Goal: Task Accomplishment & Management: Complete application form

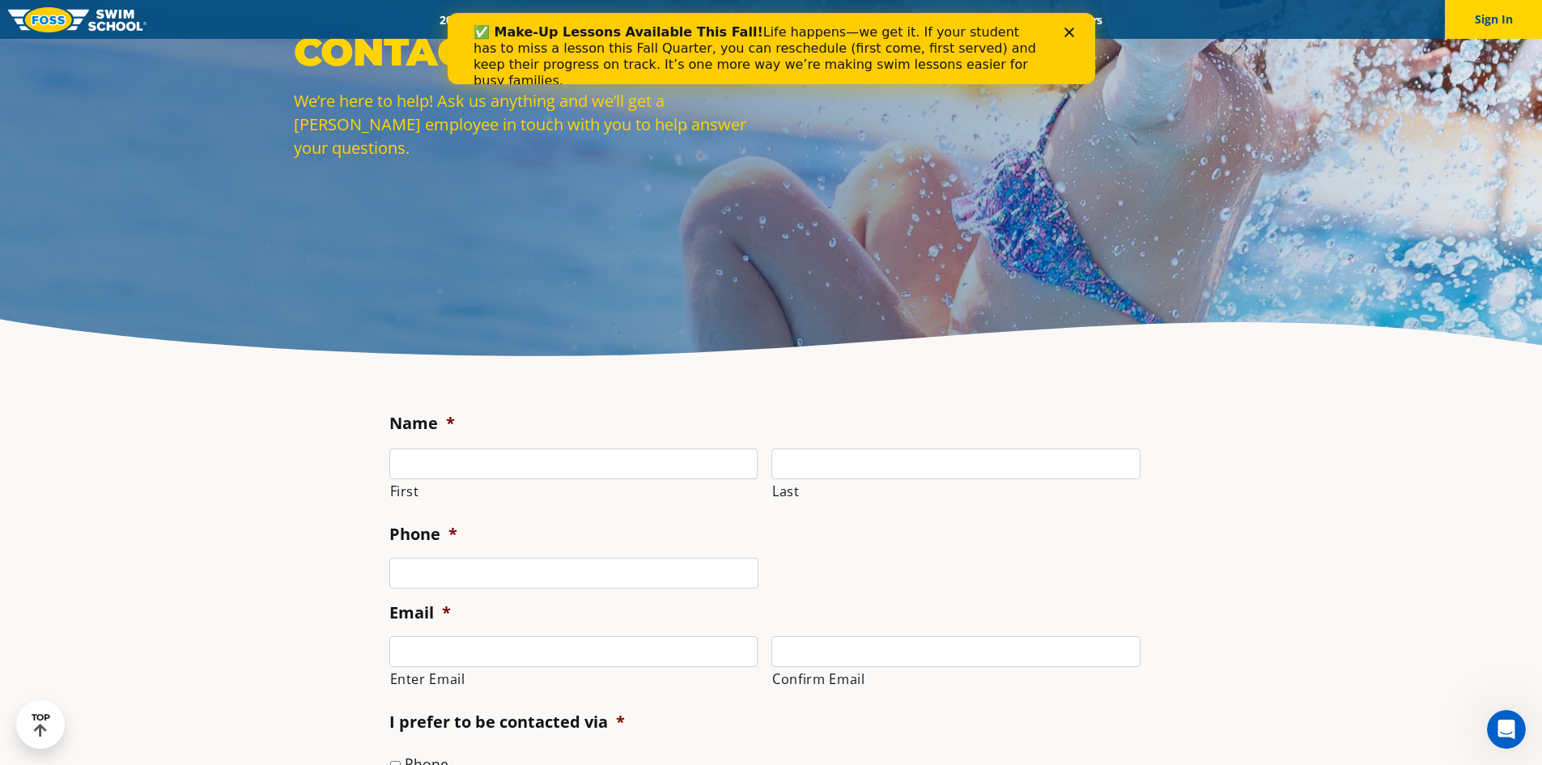
click at [759, 641] on span "Enter Email" at bounding box center [580, 667] width 382 height 62
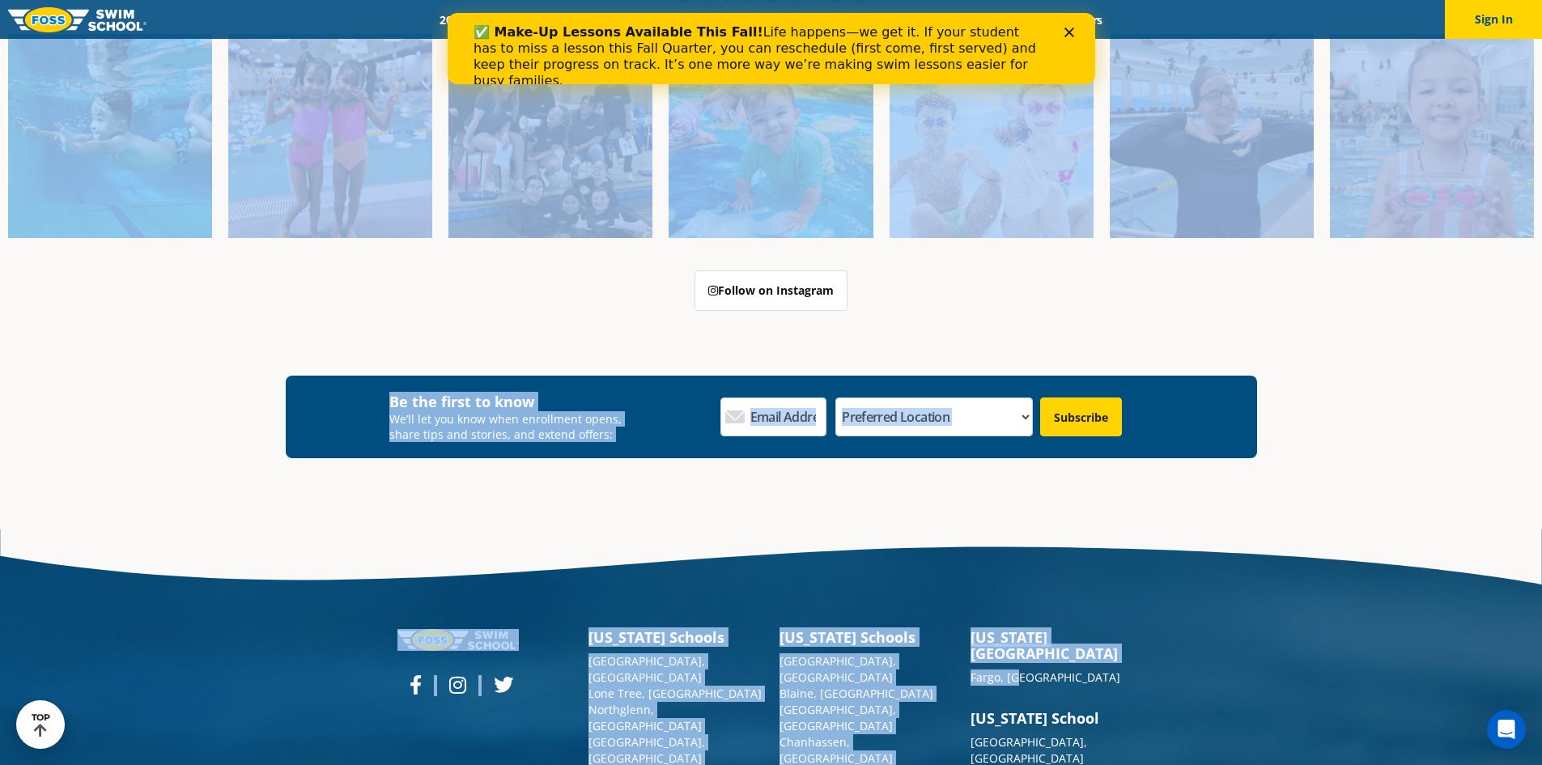
scroll to position [1879, 0]
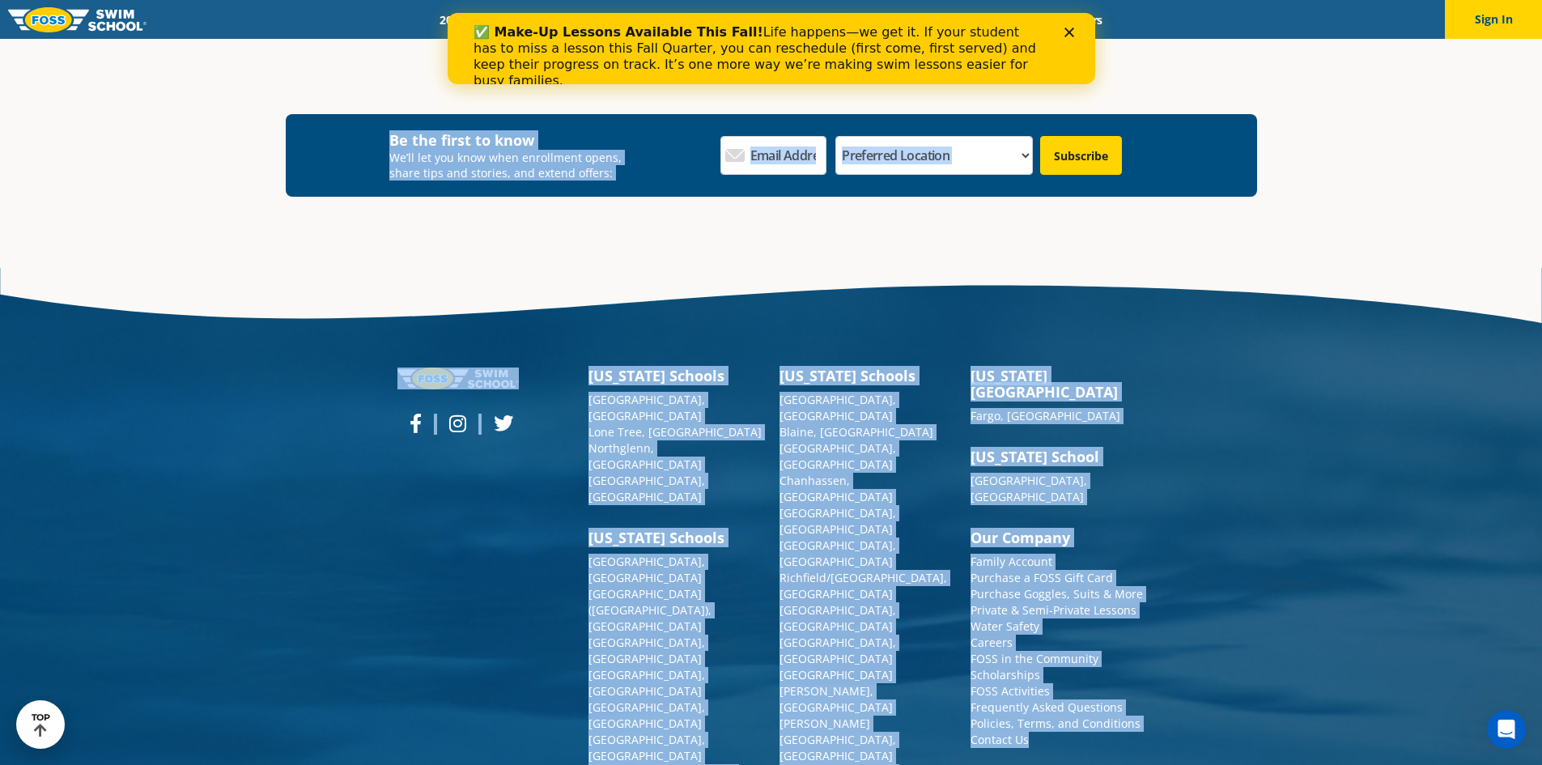
drag, startPoint x: 563, startPoint y: 287, endPoint x: 1338, endPoint y: 788, distance: 922.2
click at [1316, 733] on div "[US_STATE][GEOGRAPHIC_DATA] [GEOGRAPHIC_DATA], [GEOGRAPHIC_DATA], [GEOGRAPHIC_D…" at bounding box center [771, 654] width 1542 height 772
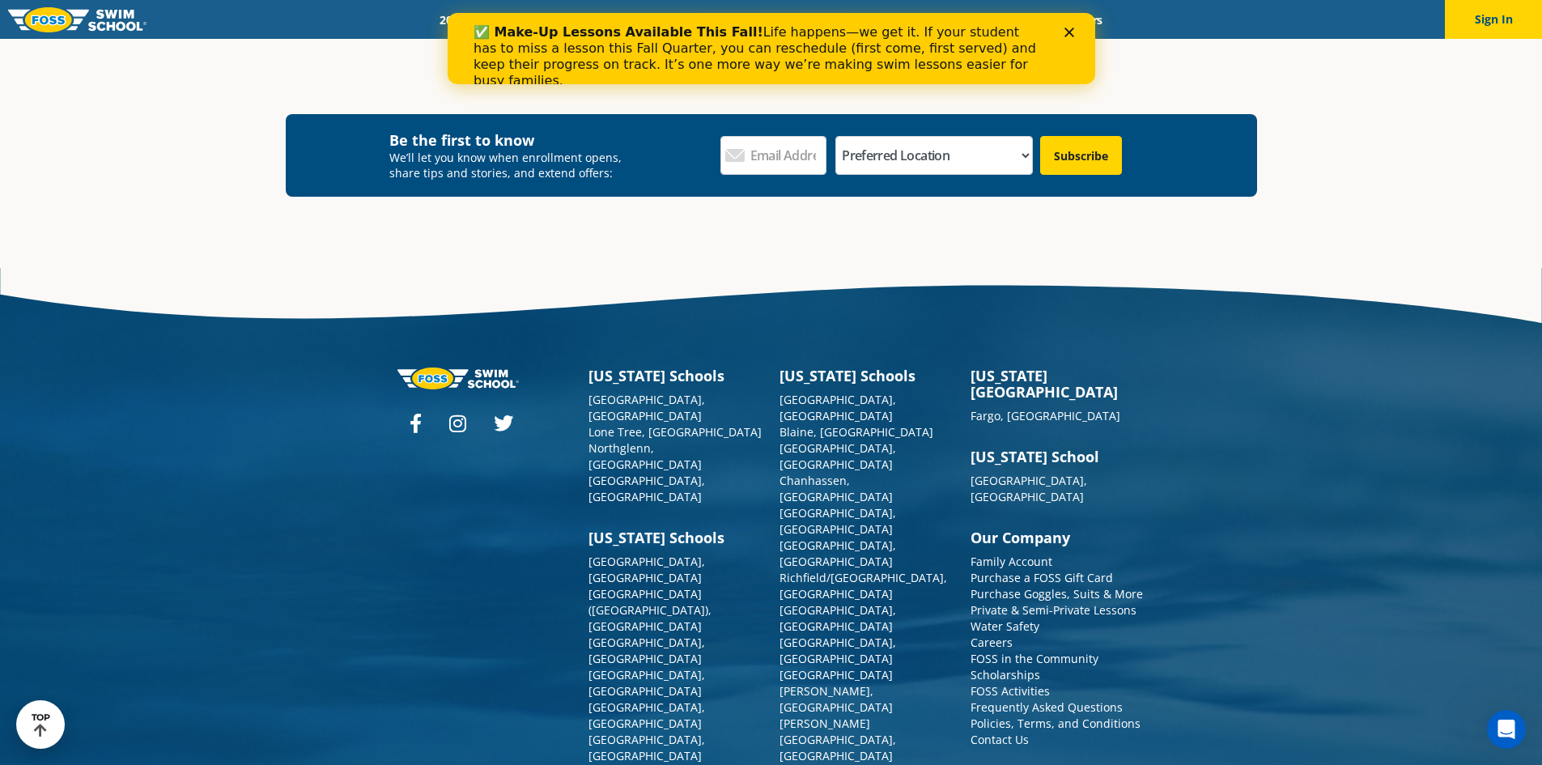
click at [1362, 656] on div "[US_STATE][GEOGRAPHIC_DATA] [GEOGRAPHIC_DATA], [GEOGRAPHIC_DATA], [GEOGRAPHIC_D…" at bounding box center [771, 654] width 1542 height 772
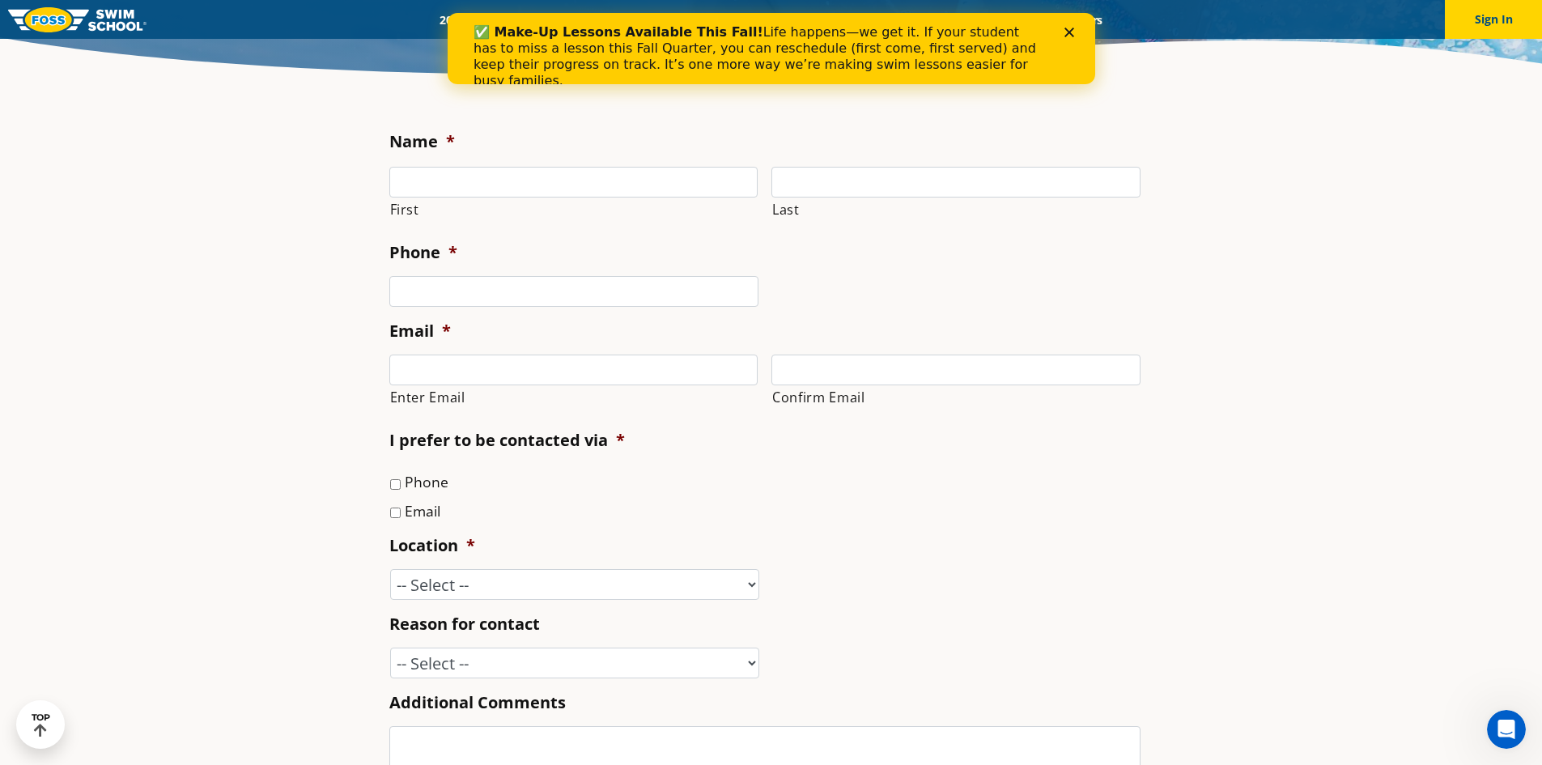
scroll to position [405, 0]
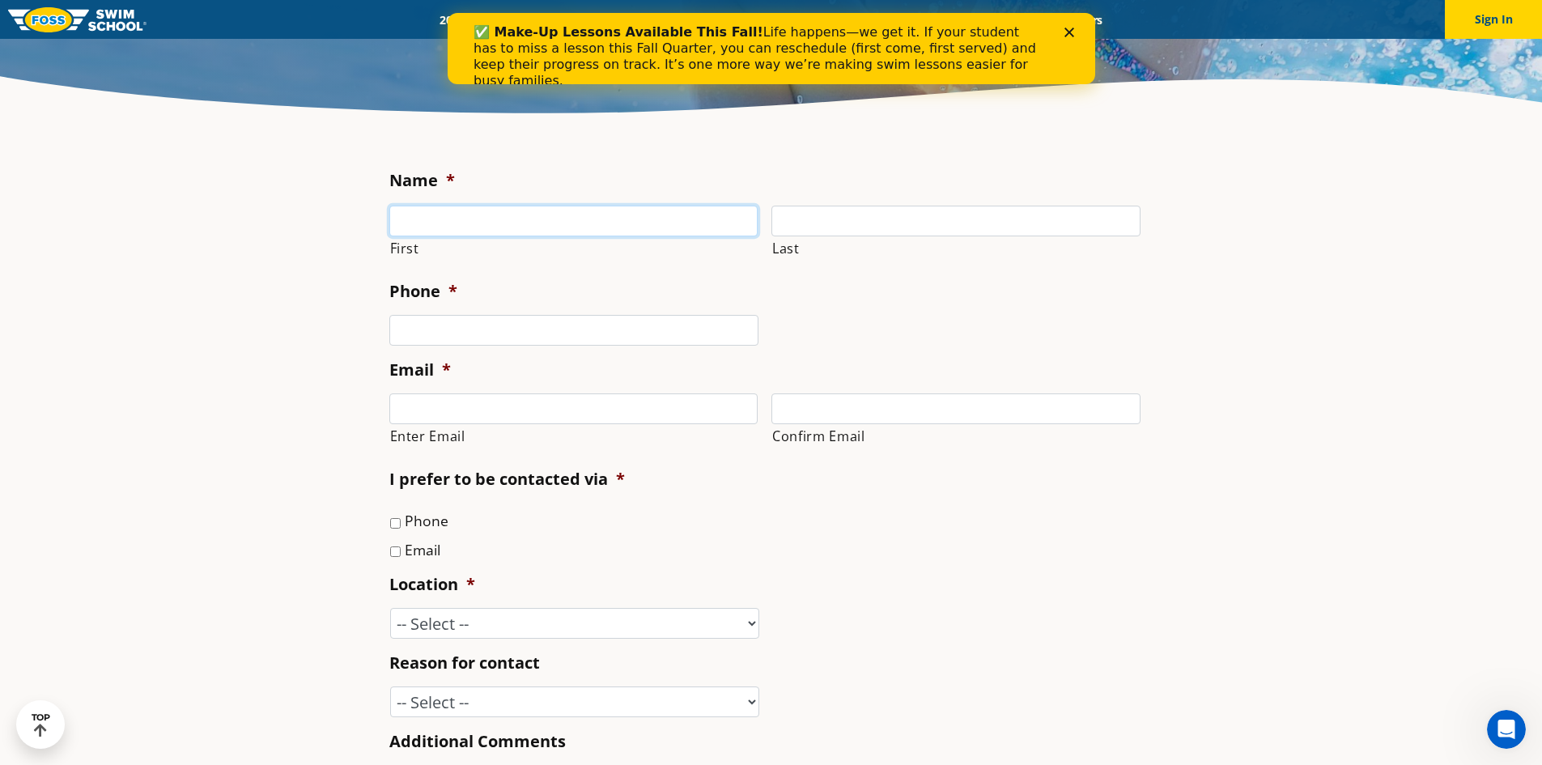
click at [571, 217] on input "First" at bounding box center [573, 221] width 369 height 31
type input "Carly"
type input "[PERSON_NAME]"
type input "6127189597"
type input "[EMAIL_ADDRESS][PERSON_NAME][DOMAIN_NAME]"
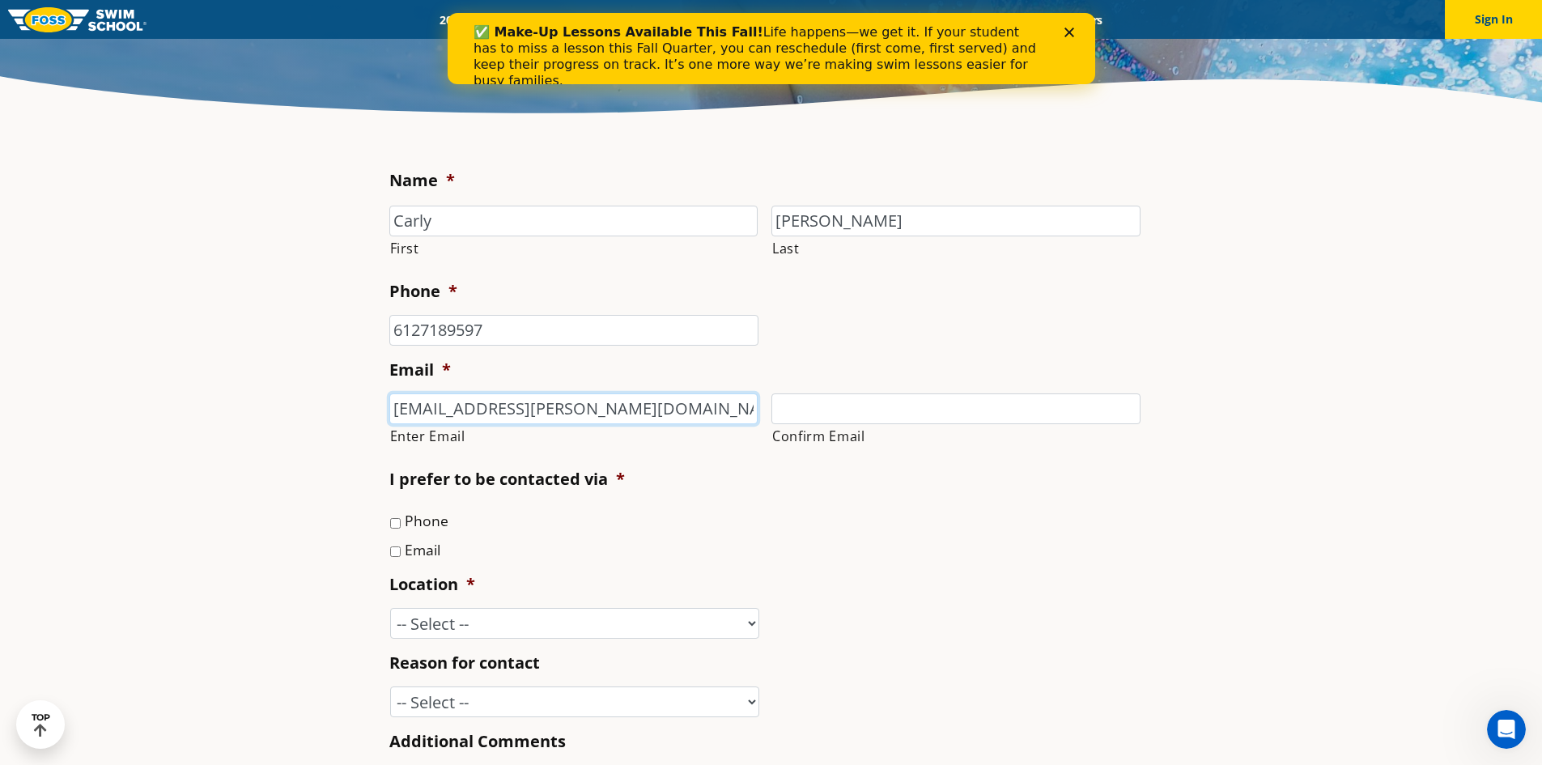
type input "[EMAIL_ADDRESS][PERSON_NAME][DOMAIN_NAME]"
type input "[PHONE_NUMBER]"
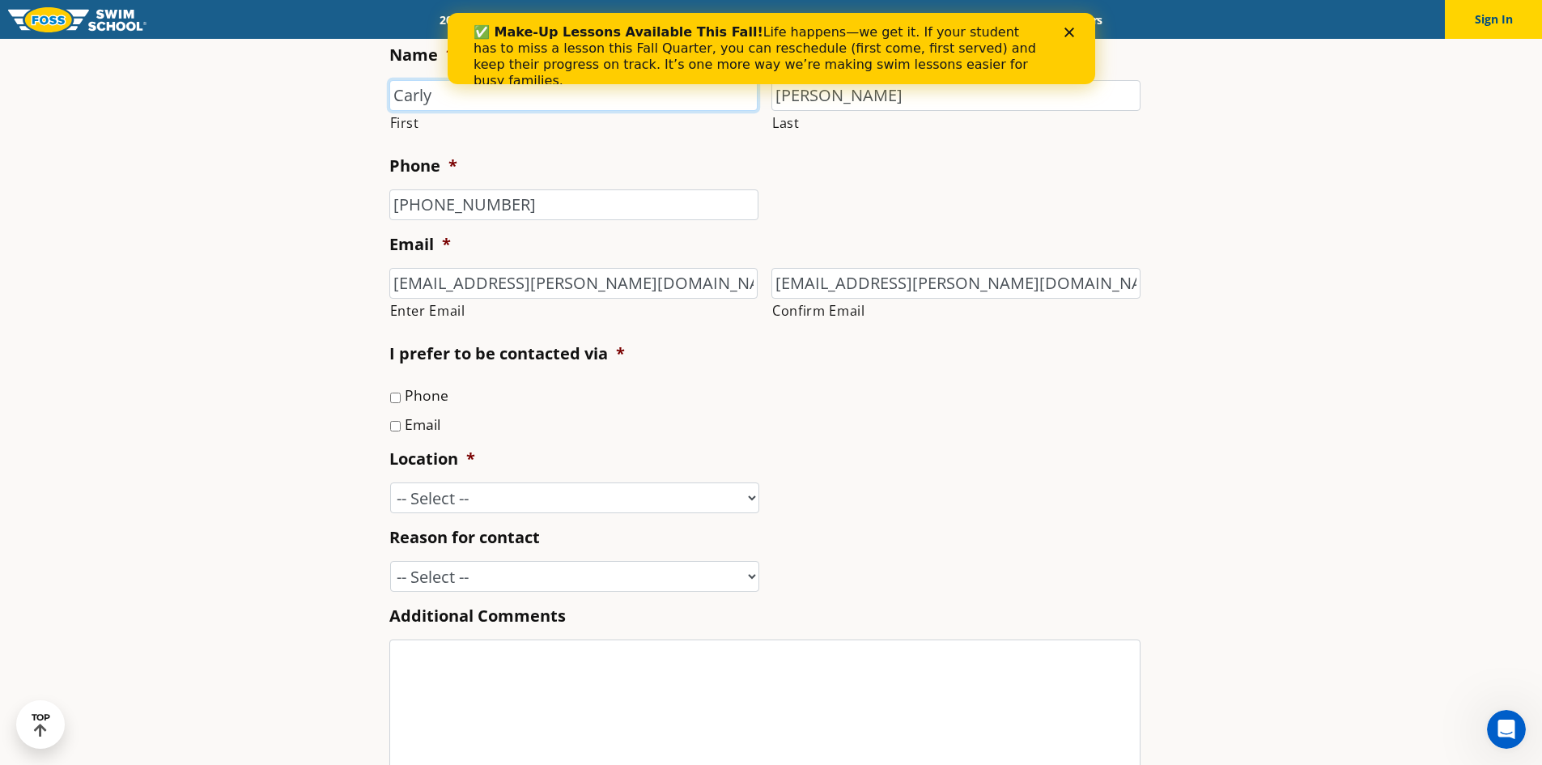
scroll to position [567, 0]
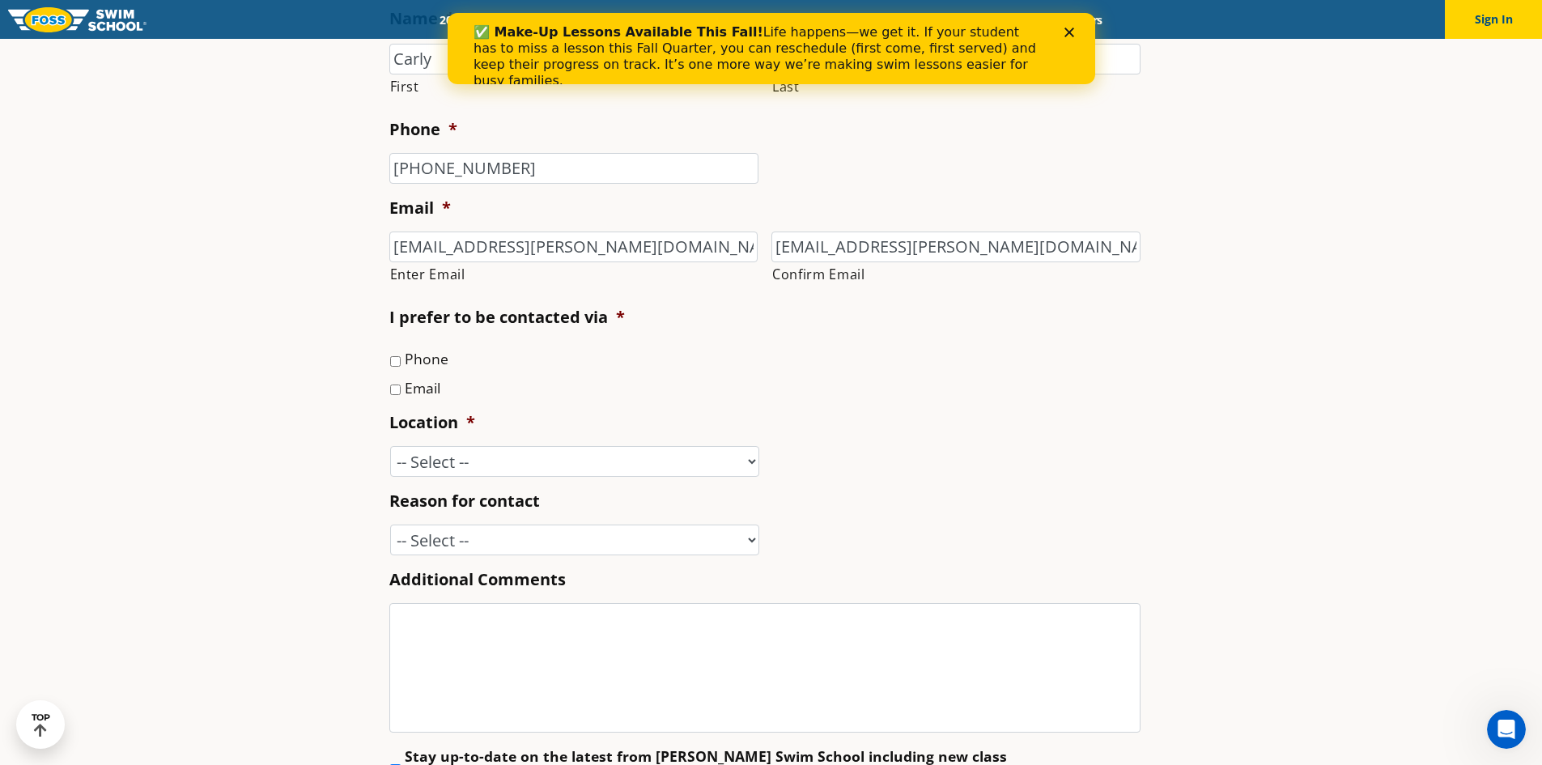
click at [416, 392] on label "Email" at bounding box center [423, 387] width 36 height 21
click at [401, 392] on input "Email" at bounding box center [395, 390] width 11 height 11
checkbox input "true"
click at [423, 459] on select "-- Select -- [GEOGRAPHIC_DATA], [GEOGRAPHIC_DATA] [GEOGRAPHIC_DATA] [GEOGRAPHIC…" at bounding box center [574, 461] width 369 height 31
select select "BLN"
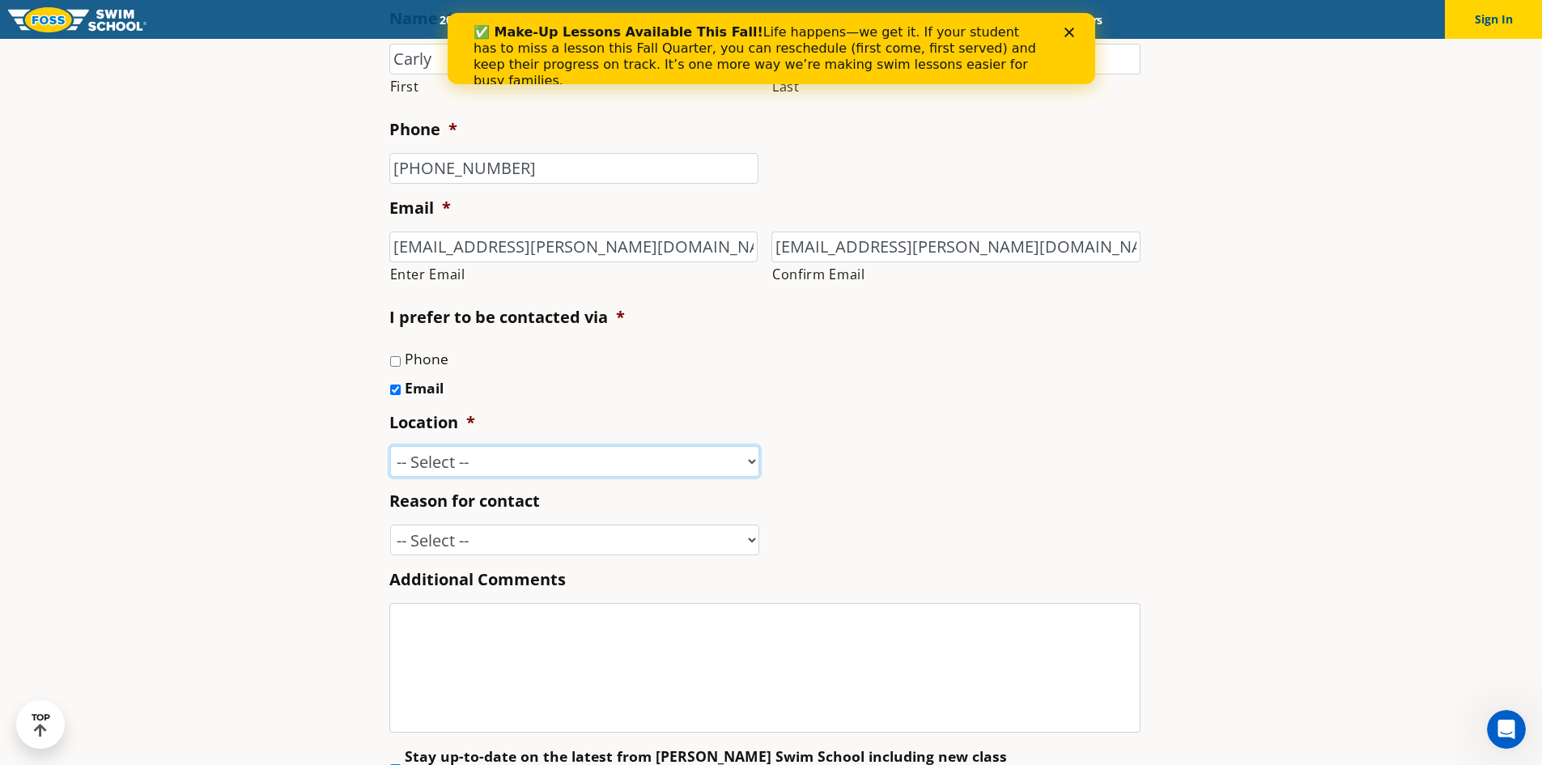
click at [390, 446] on select "-- Select -- [GEOGRAPHIC_DATA], [GEOGRAPHIC_DATA] [GEOGRAPHIC_DATA] [GEOGRAPHIC…" at bounding box center [574, 461] width 369 height 31
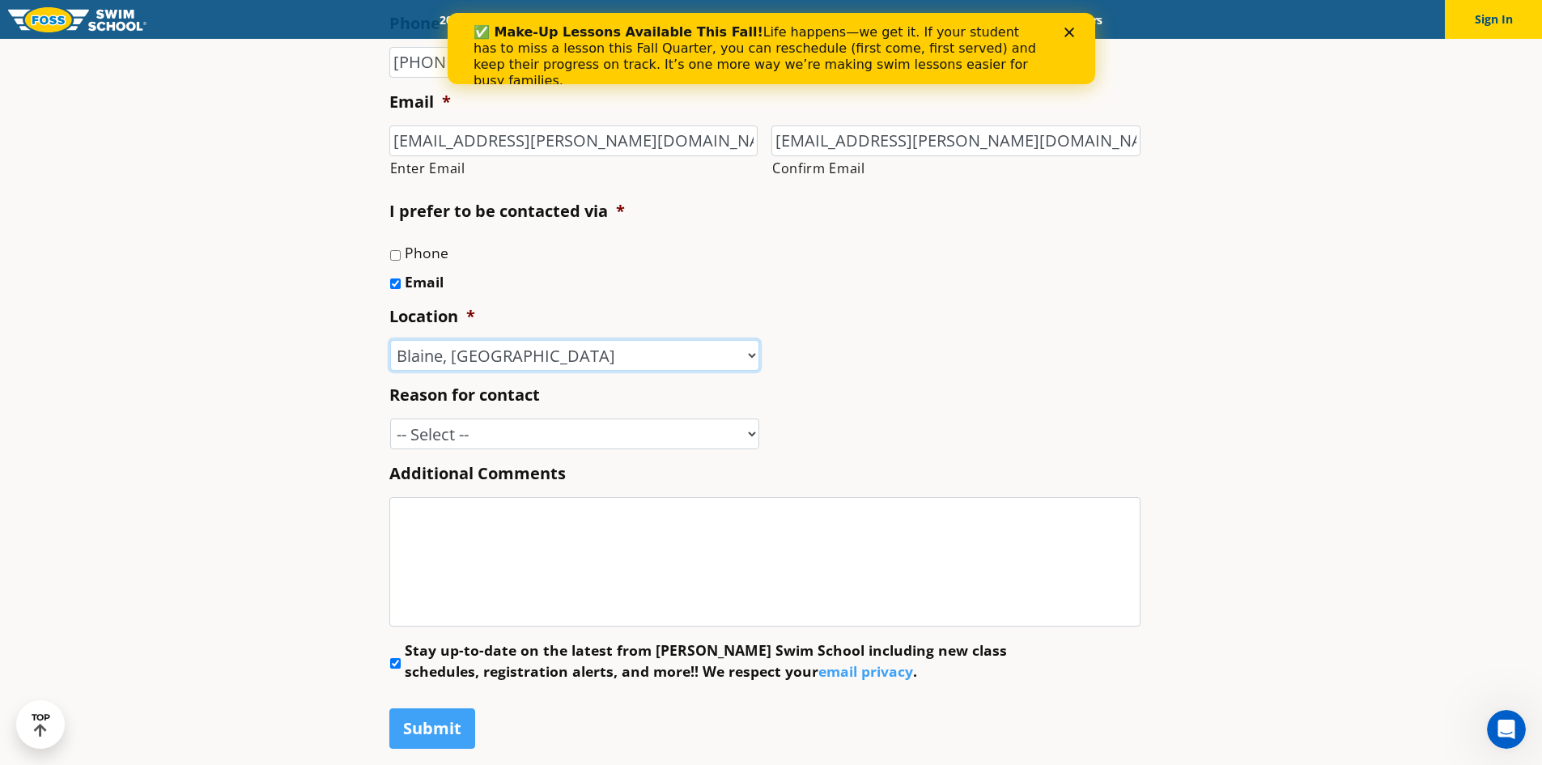
scroll to position [729, 0]
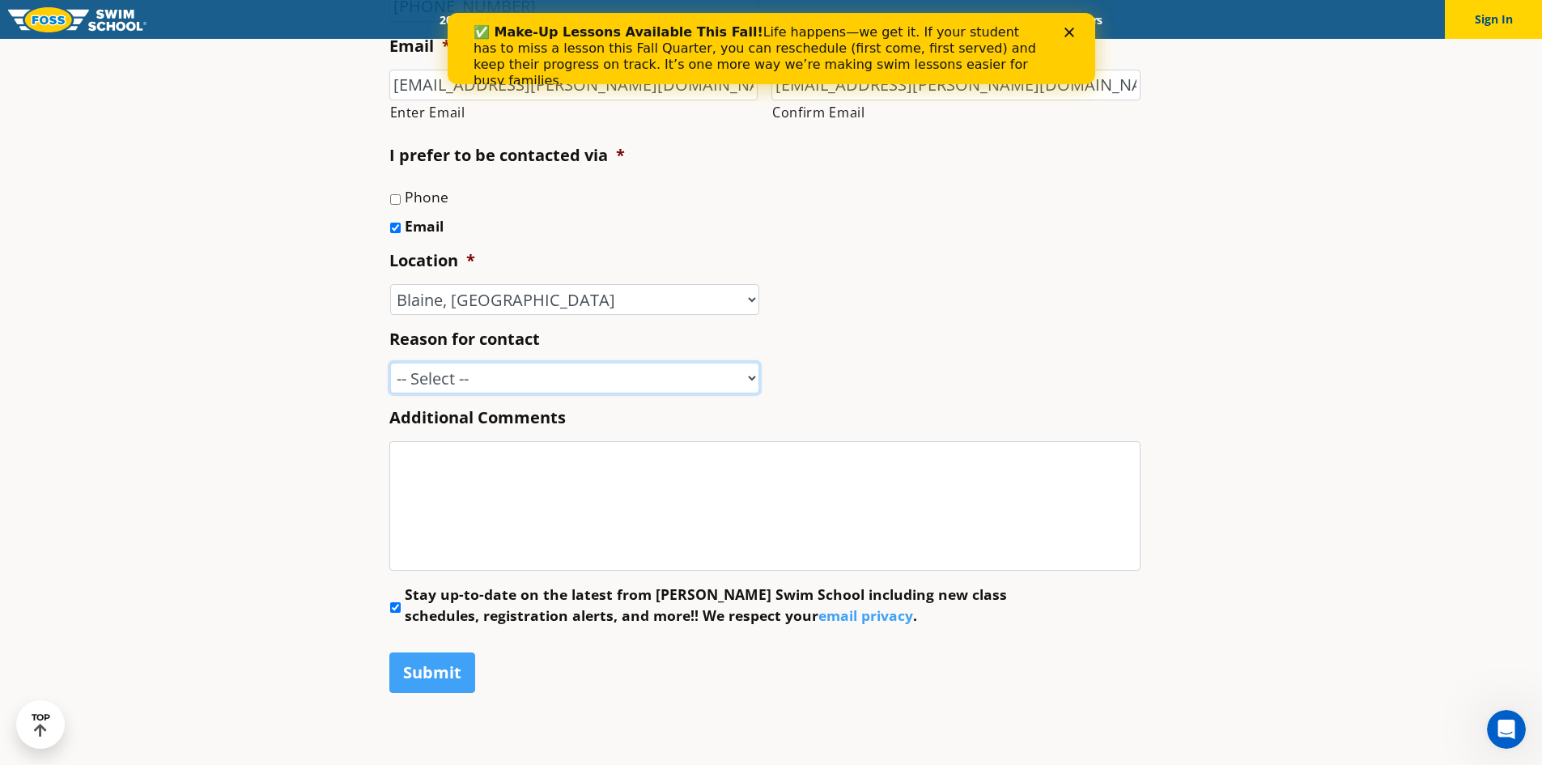
click at [492, 380] on select "-- Select -- Enrollment issue Program question What level is best for my child?…" at bounding box center [574, 378] width 369 height 31
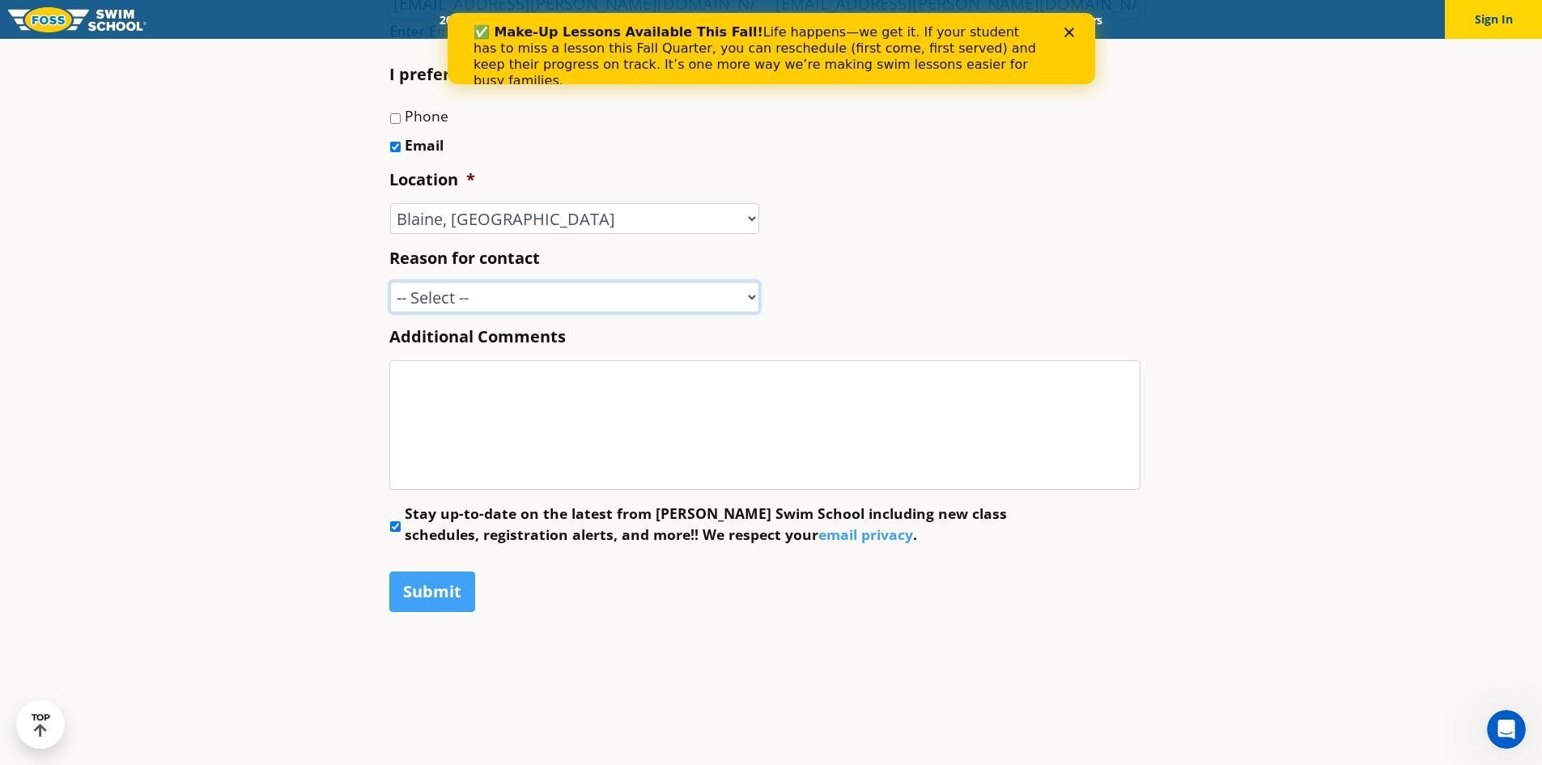
click at [517, 291] on select "-- Select -- Enrollment issue Program question What level is best for my child?…" at bounding box center [574, 297] width 369 height 31
select select "Other"
click at [390, 282] on select "-- Select -- Enrollment issue Program question What level is best for my child?…" at bounding box center [574, 297] width 369 height 31
click at [507, 409] on textarea "Additional Comments" at bounding box center [764, 425] width 751 height 130
type textarea "Hello"
